Goal: Task Accomplishment & Management: Manage account settings

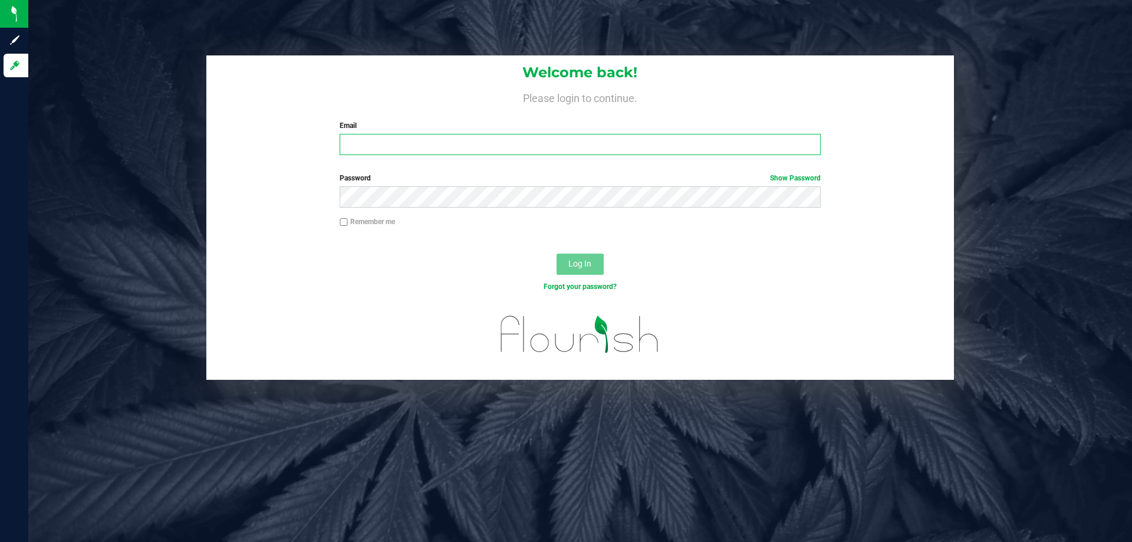
click at [409, 149] on input "Email" at bounding box center [579, 144] width 480 height 21
type input "[EMAIL_ADDRESS][DOMAIN_NAME]"
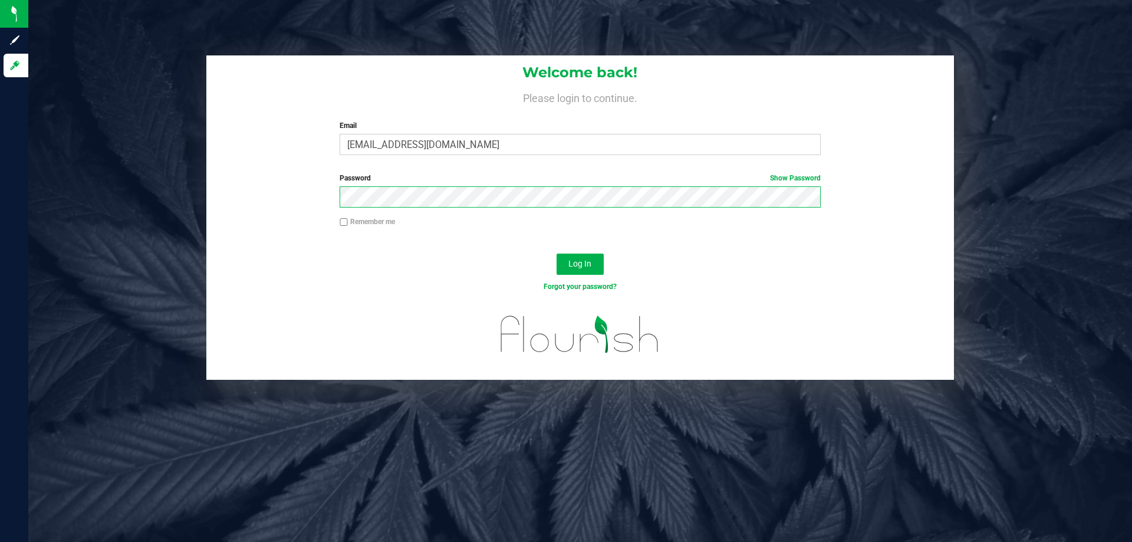
click at [556, 253] on button "Log In" at bounding box center [579, 263] width 47 height 21
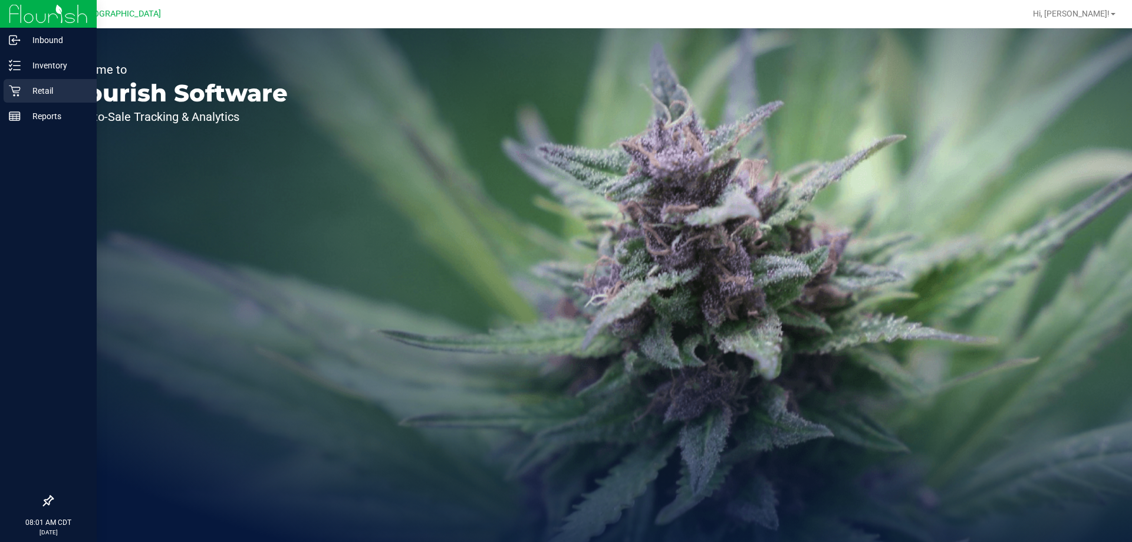
click at [55, 91] on p "Retail" at bounding box center [56, 91] width 71 height 14
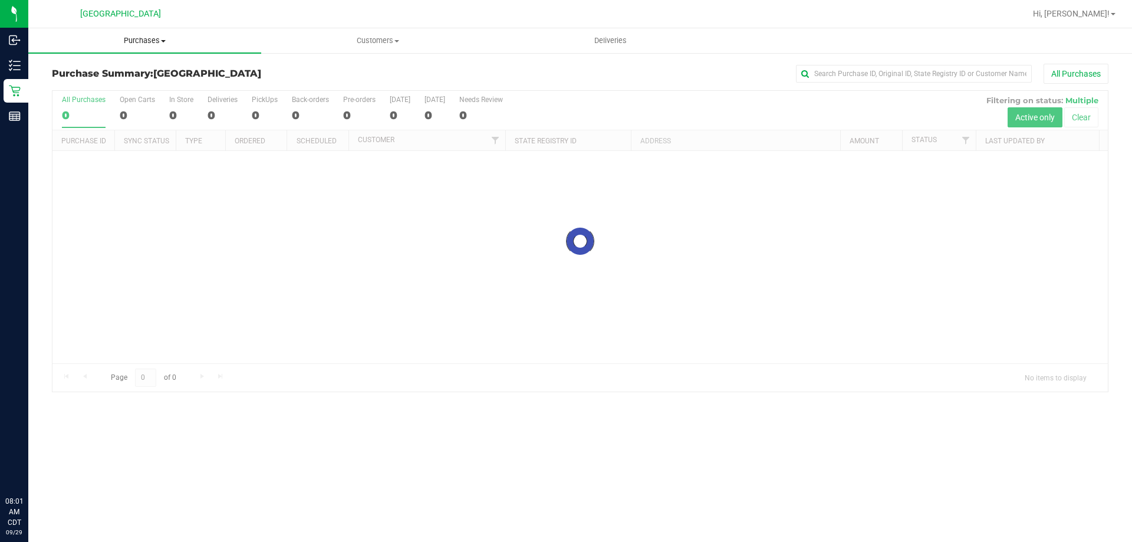
click at [136, 47] on uib-tab-heading "Purchases Summary of purchases Fulfillment All purchases" at bounding box center [144, 40] width 233 height 25
click at [104, 89] on li "Fulfillment" at bounding box center [144, 85] width 233 height 14
